Goal: Transaction & Acquisition: Purchase product/service

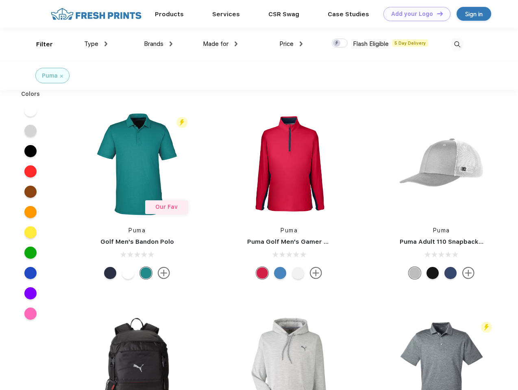
click at [414, 14] on link "Add your Logo Design Tool" at bounding box center [416, 14] width 67 height 14
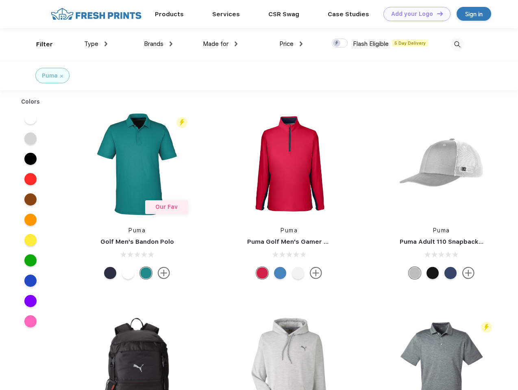
click at [0, 0] on div "Design Tool" at bounding box center [0, 0] width 0 height 0
click at [436, 13] on link "Add your Logo Design Tool" at bounding box center [416, 14] width 67 height 14
click at [39, 44] on div "Filter" at bounding box center [44, 44] width 17 height 9
click at [96, 44] on span "Type" at bounding box center [91, 43] width 14 height 7
click at [158, 44] on span "Brands" at bounding box center [153, 43] width 19 height 7
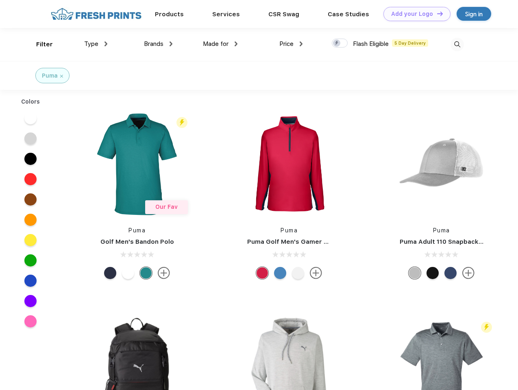
click at [220, 44] on span "Made for" at bounding box center [216, 43] width 26 height 7
click at [291, 44] on span "Price" at bounding box center [286, 43] width 14 height 7
click at [340, 43] on div at bounding box center [339, 43] width 16 height 9
click at [337, 43] on input "checkbox" at bounding box center [333, 40] width 5 height 5
click at [457, 44] on img at bounding box center [456, 44] width 13 height 13
